Goal: Information Seeking & Learning: Learn about a topic

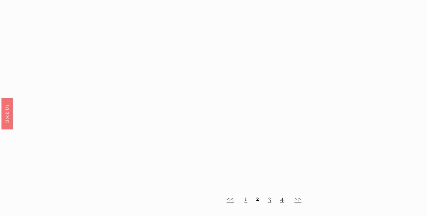
scroll to position [697, 0]
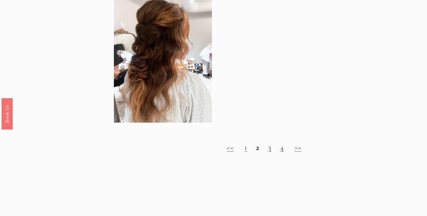
click at [257, 148] on strong "2" at bounding box center [257, 146] width 3 height 9
click at [270, 148] on link "3" at bounding box center [269, 146] width 3 height 9
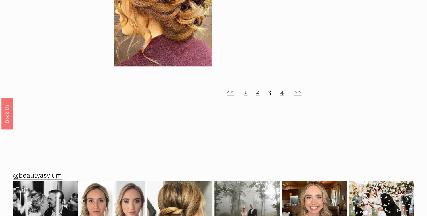
scroll to position [516, 0]
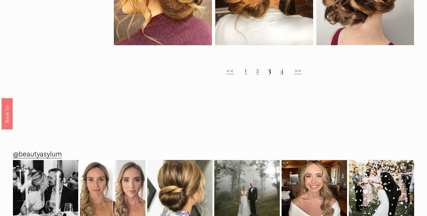
click at [281, 71] on link "4" at bounding box center [281, 69] width 4 height 9
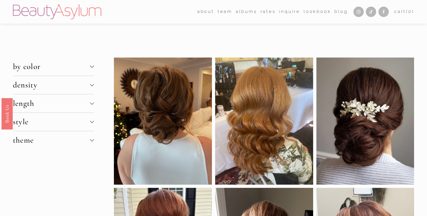
click at [91, 141] on div at bounding box center [92, 139] width 4 height 4
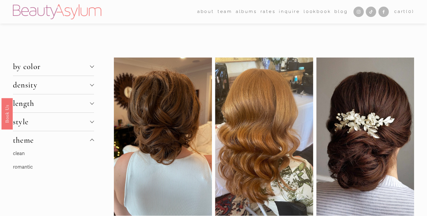
click at [29, 168] on link "romantic" at bounding box center [23, 167] width 20 height 6
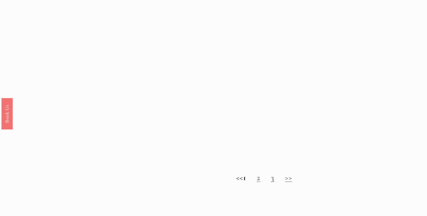
scroll to position [516, 0]
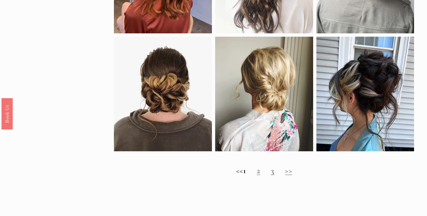
click at [260, 171] on link "2" at bounding box center [258, 170] width 3 height 9
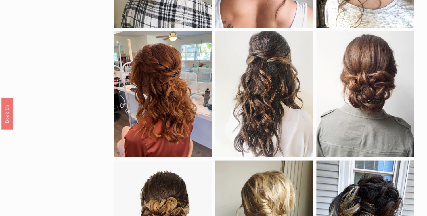
scroll to position [394, 0]
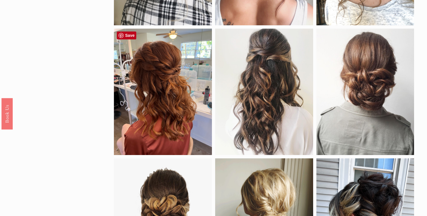
click at [167, 111] on div at bounding box center [163, 91] width 98 height 126
click at [164, 80] on div at bounding box center [163, 91] width 98 height 126
click at [157, 83] on div at bounding box center [163, 91] width 98 height 126
click at [129, 35] on link "Save" at bounding box center [127, 35] width 20 height 8
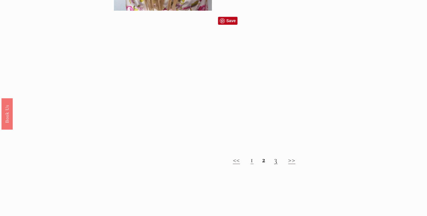
scroll to position [516, 0]
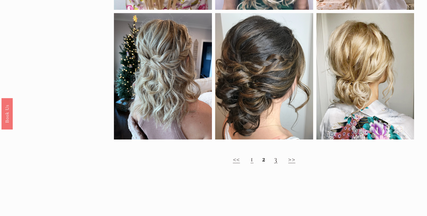
click at [276, 160] on link "3" at bounding box center [275, 158] width 3 height 9
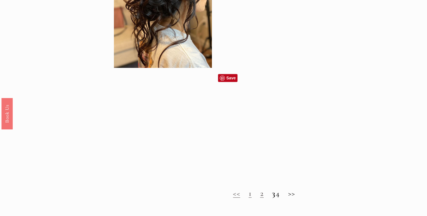
scroll to position [576, 0]
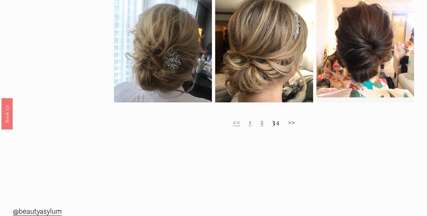
click at [284, 124] on h2 "<< 1 2 3 4 >>" at bounding box center [264, 121] width 300 height 9
click at [298, 122] on h2 "<< 1 2 3 4 >>" at bounding box center [264, 121] width 300 height 9
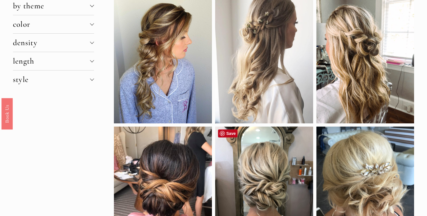
scroll to position [0, 0]
